Goal: Navigation & Orientation: Find specific page/section

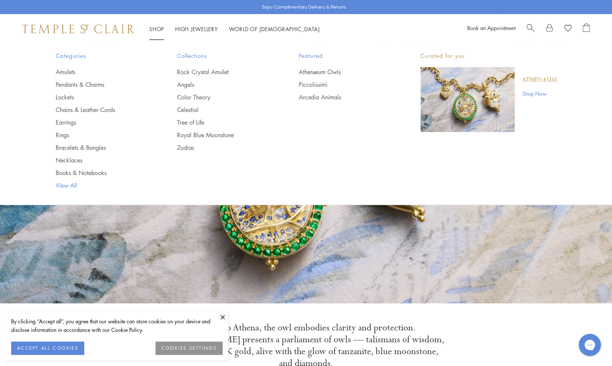
click at [65, 184] on link "View All" at bounding box center [102, 185] width 92 height 8
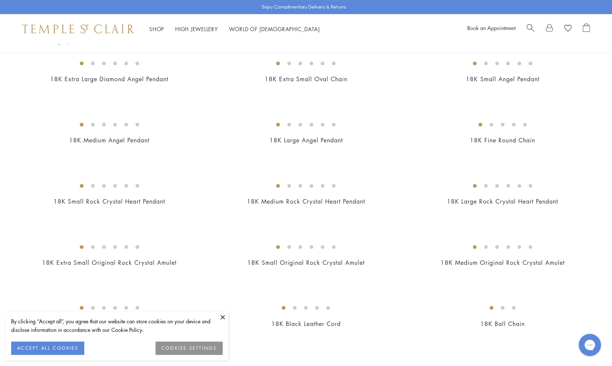
scroll to position [163, 0]
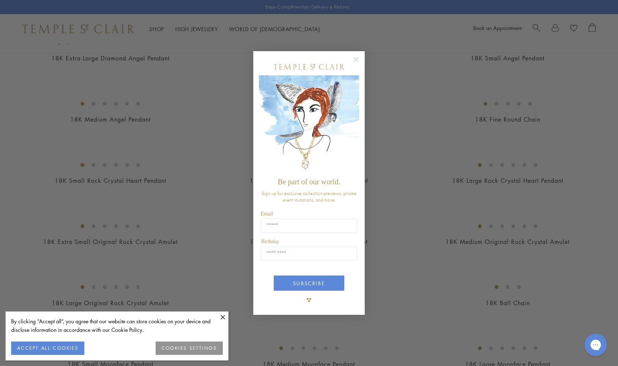
click at [356, 59] on circle "Close dialog" at bounding box center [355, 59] width 9 height 9
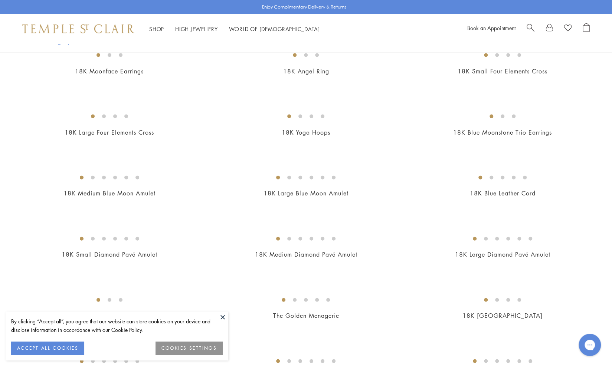
scroll to position [1010, 0]
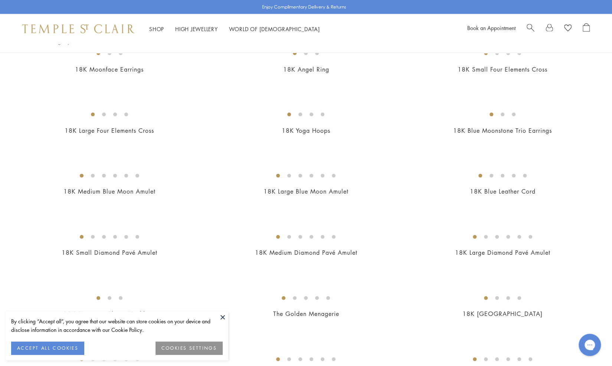
click at [223, 316] on button at bounding box center [222, 317] width 11 height 11
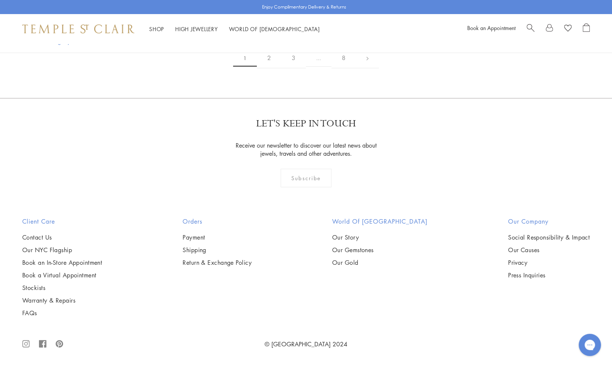
scroll to position [6176, 0]
click at [365, 68] on link at bounding box center [367, 58] width 23 height 20
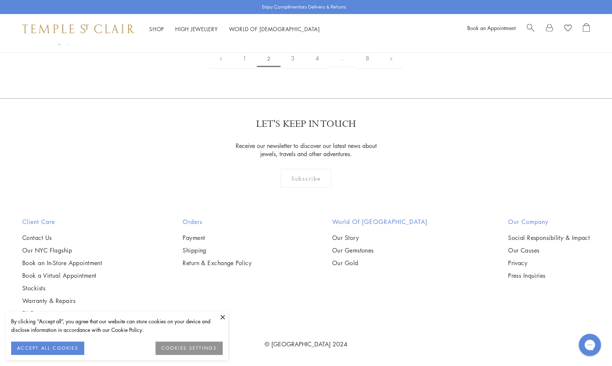
scroll to position [3296, 0]
click at [224, 318] on button at bounding box center [222, 317] width 11 height 11
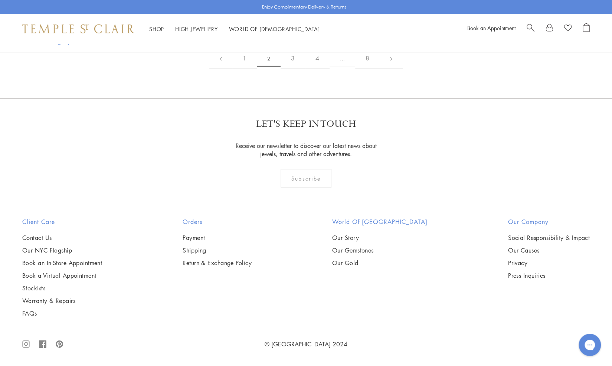
scroll to position [4350, 0]
click at [388, 69] on link at bounding box center [391, 58] width 23 height 20
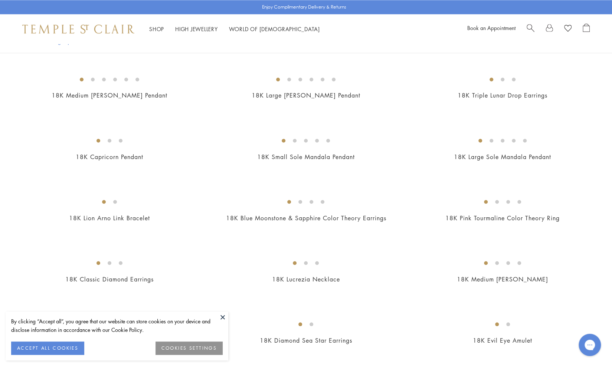
scroll to position [817, 0]
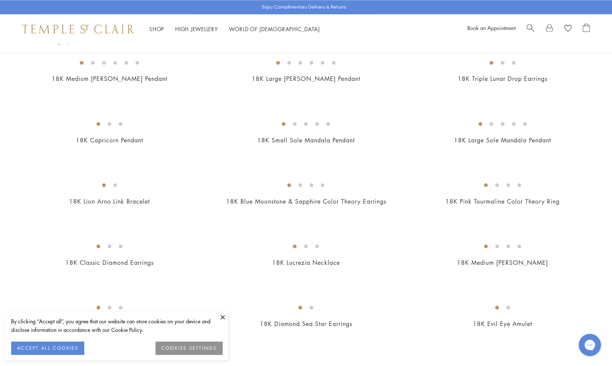
click at [225, 317] on button at bounding box center [222, 317] width 11 height 11
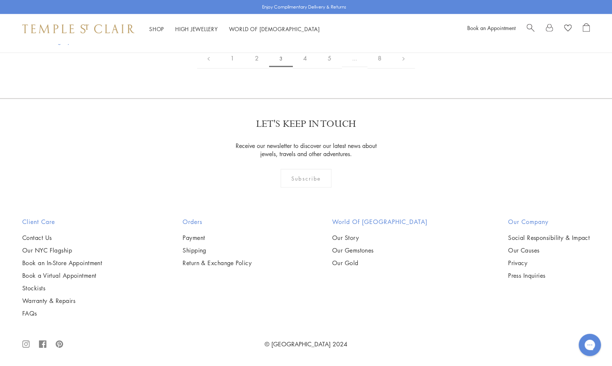
scroll to position [4320, 0]
click at [304, 69] on link "4" at bounding box center [305, 58] width 24 height 20
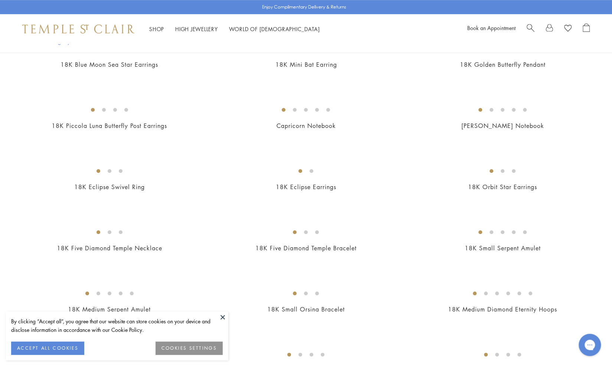
scroll to position [341, 0]
click at [223, 318] on button at bounding box center [222, 317] width 11 height 11
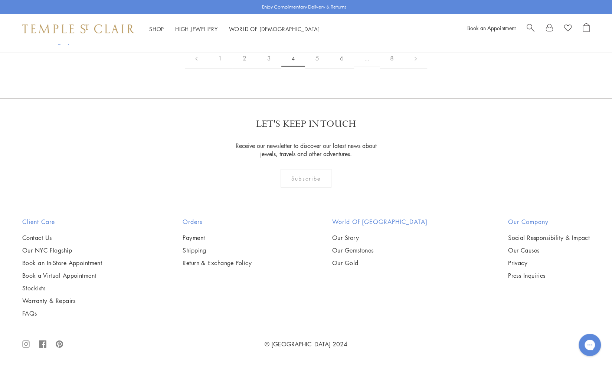
scroll to position [4231, 0]
click at [321, 69] on link "5" at bounding box center [317, 58] width 24 height 20
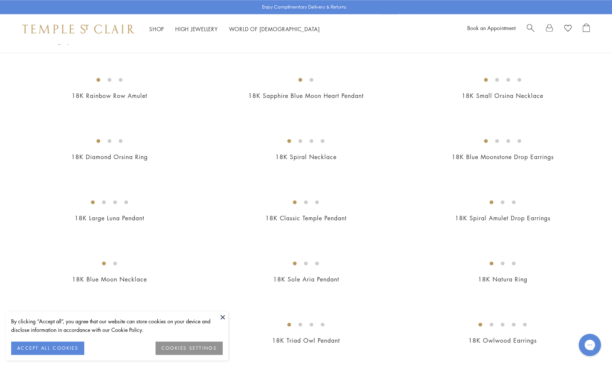
scroll to position [564, 0]
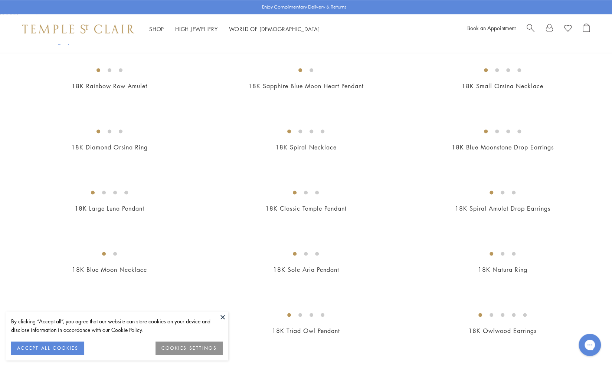
click at [223, 316] on button at bounding box center [222, 317] width 11 height 11
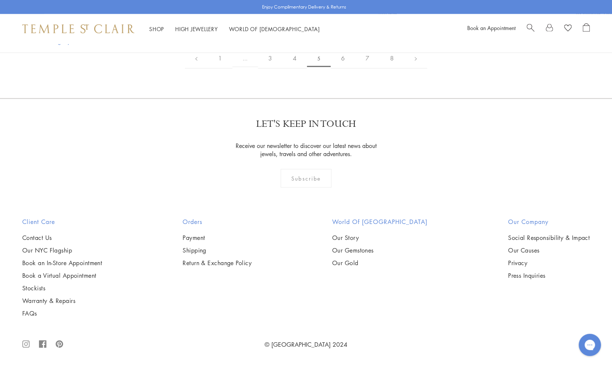
scroll to position [3608, 0]
click at [340, 69] on link "6" at bounding box center [343, 58] width 24 height 20
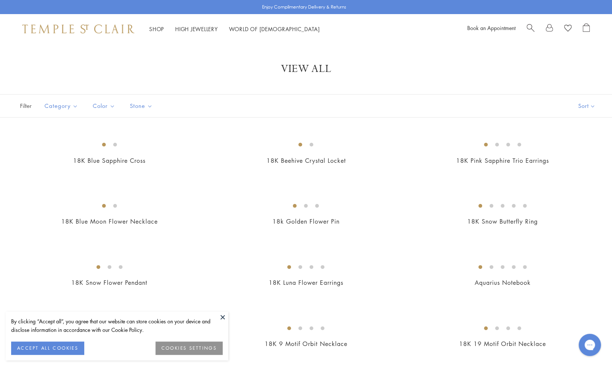
click at [222, 317] on button at bounding box center [222, 317] width 11 height 11
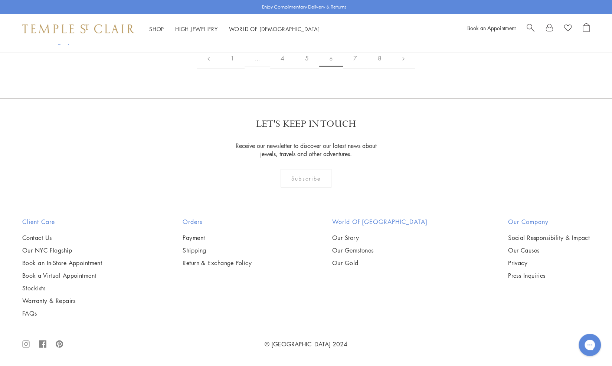
scroll to position [3756, 0]
click at [353, 69] on link "7" at bounding box center [355, 58] width 24 height 20
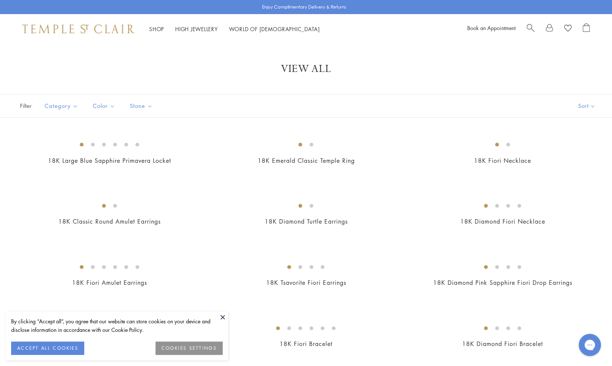
click at [223, 317] on button at bounding box center [222, 317] width 11 height 11
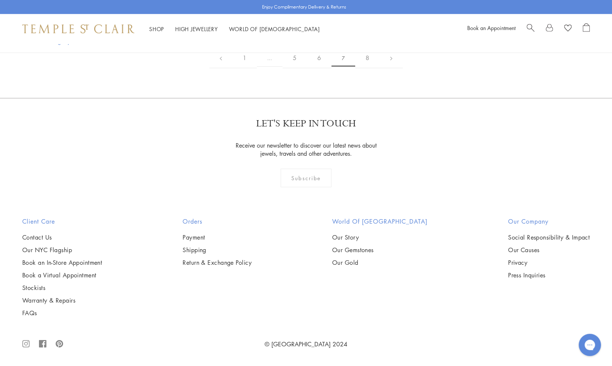
scroll to position [4751, 0]
click at [365, 68] on link "8" at bounding box center [367, 58] width 24 height 20
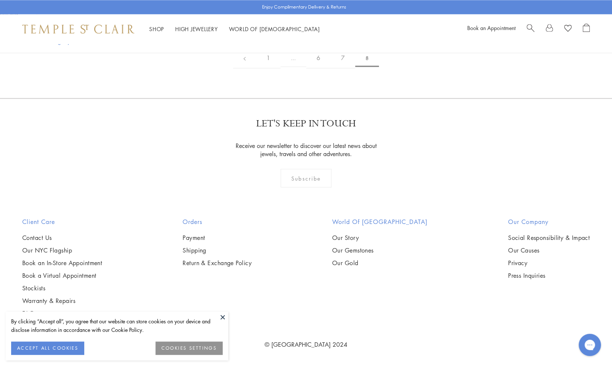
scroll to position [1158, 0]
click at [223, 315] on button at bounding box center [222, 317] width 11 height 11
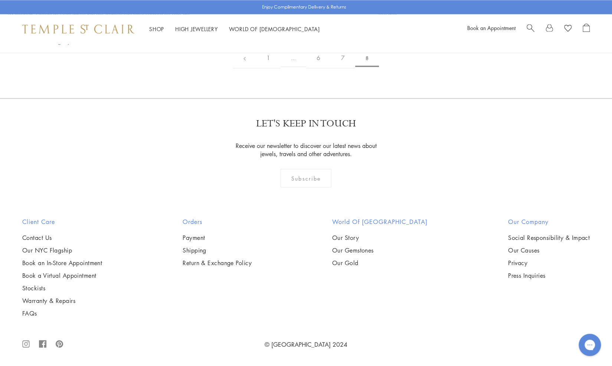
scroll to position [2539, 0]
